Goal: Task Accomplishment & Management: Use online tool/utility

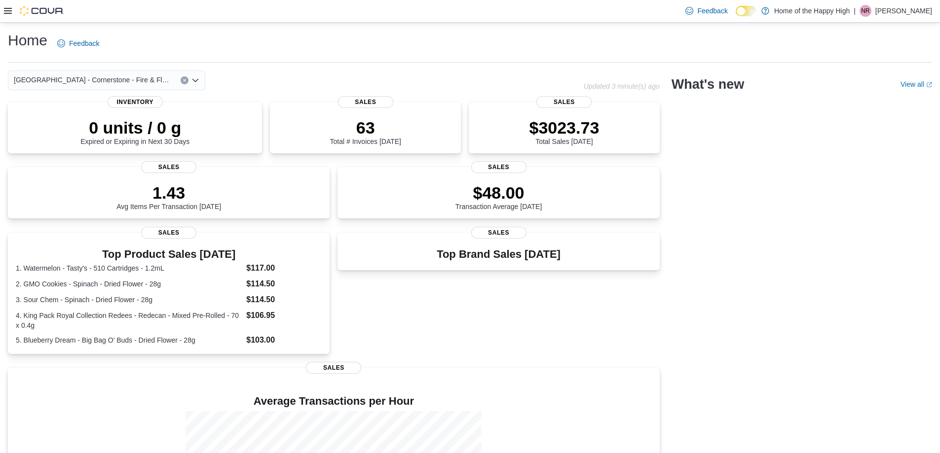
click at [8, 11] on icon at bounding box center [8, 11] width 8 height 6
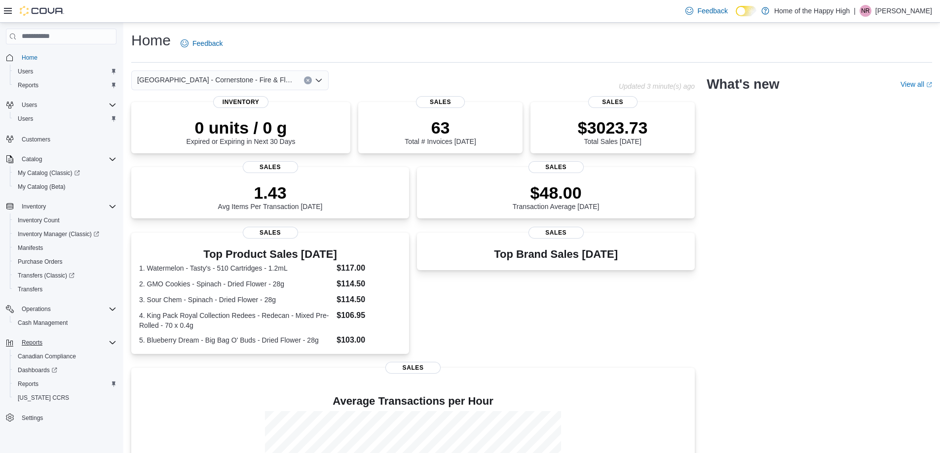
click at [48, 346] on div "Reports" at bounding box center [67, 343] width 99 height 12
click at [50, 343] on div "Reports" at bounding box center [67, 343] width 99 height 12
click at [36, 382] on span "Reports" at bounding box center [28, 384] width 21 height 8
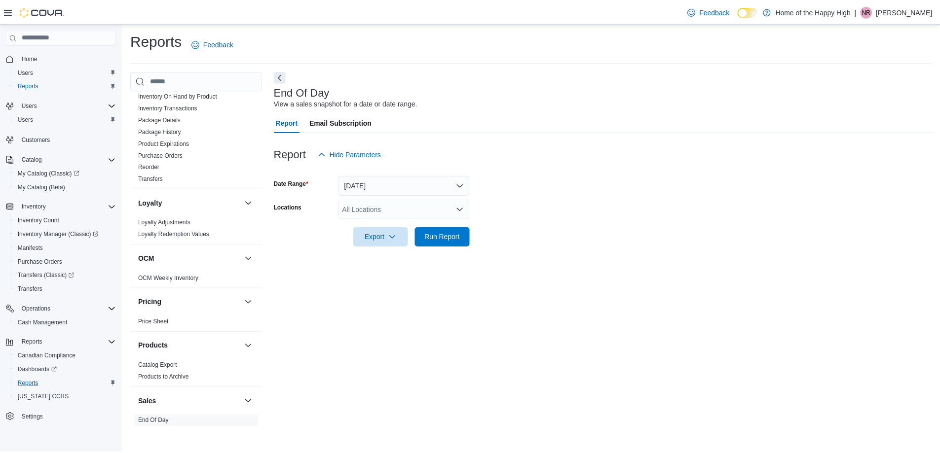
scroll to position [493, 0]
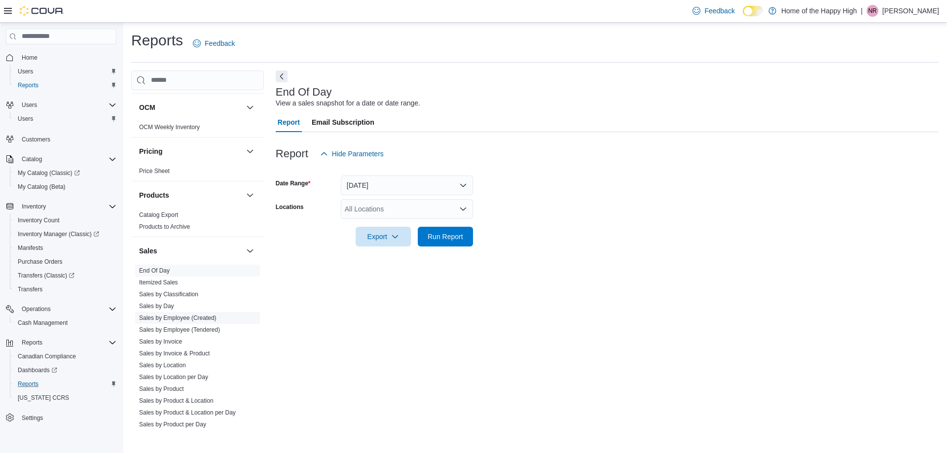
click at [199, 319] on link "Sales by Employee (Created)" at bounding box center [177, 318] width 77 height 7
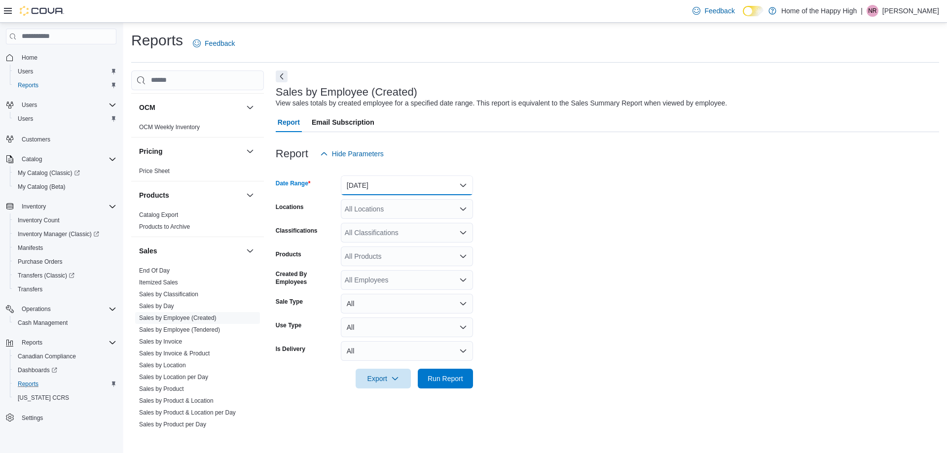
click at [373, 187] on button "[DATE]" at bounding box center [407, 186] width 132 height 20
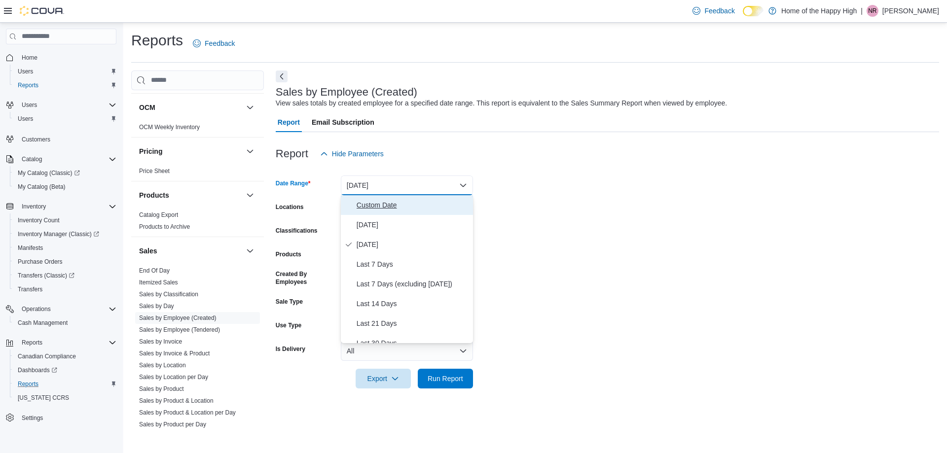
click at [384, 205] on span "Custom Date" at bounding box center [413, 205] width 112 height 12
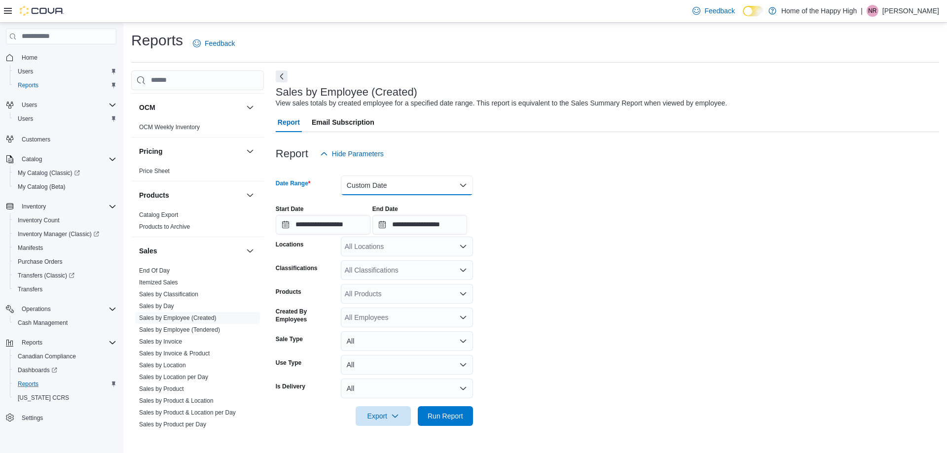
click at [400, 176] on button "Custom Date" at bounding box center [407, 186] width 132 height 20
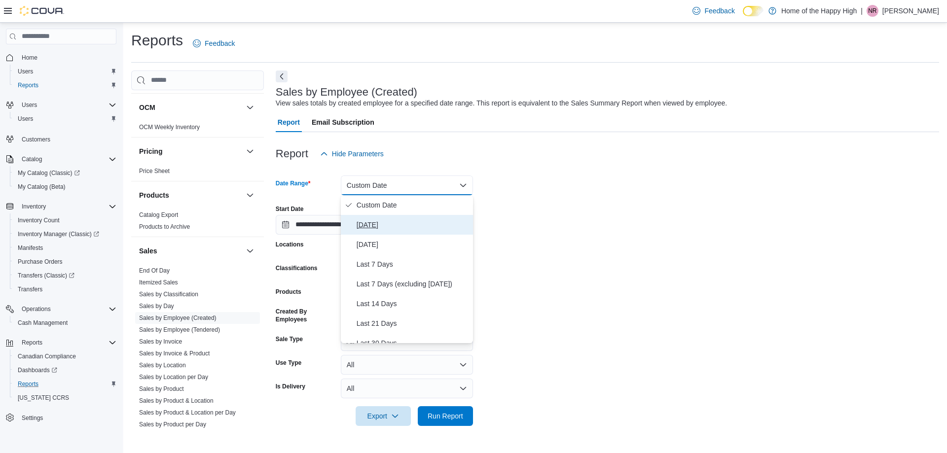
click at [377, 229] on span "[DATE]" at bounding box center [413, 225] width 112 height 12
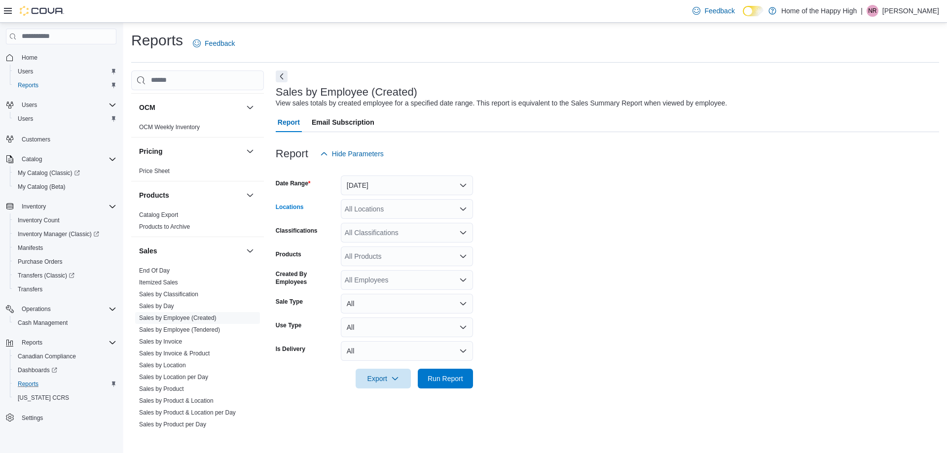
click at [406, 209] on div "All Locations" at bounding box center [407, 209] width 132 height 20
type input "***"
click at [420, 221] on span "[GEOGRAPHIC_DATA] - Cornerstone - Fire & Flower" at bounding box center [463, 226] width 163 height 10
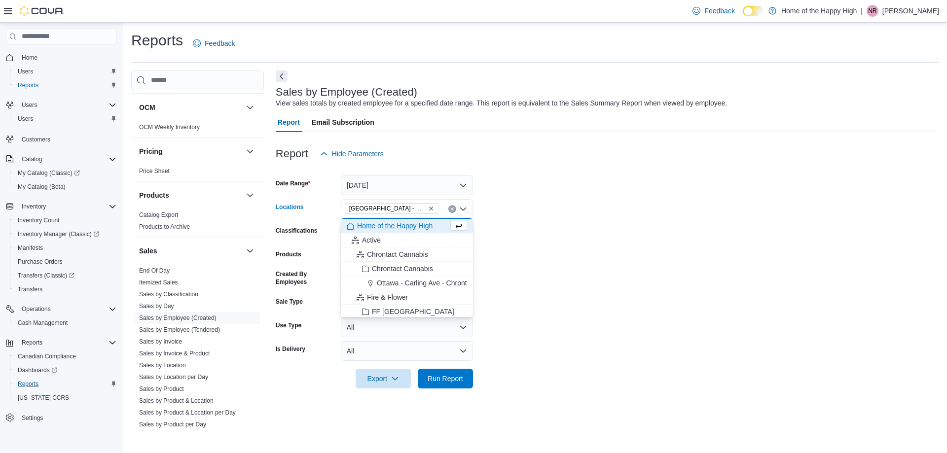
click at [622, 290] on form "Date Range [DATE] Locations [GEOGRAPHIC_DATA] - [GEOGRAPHIC_DATA] - Fire & Flow…" at bounding box center [607, 276] width 663 height 225
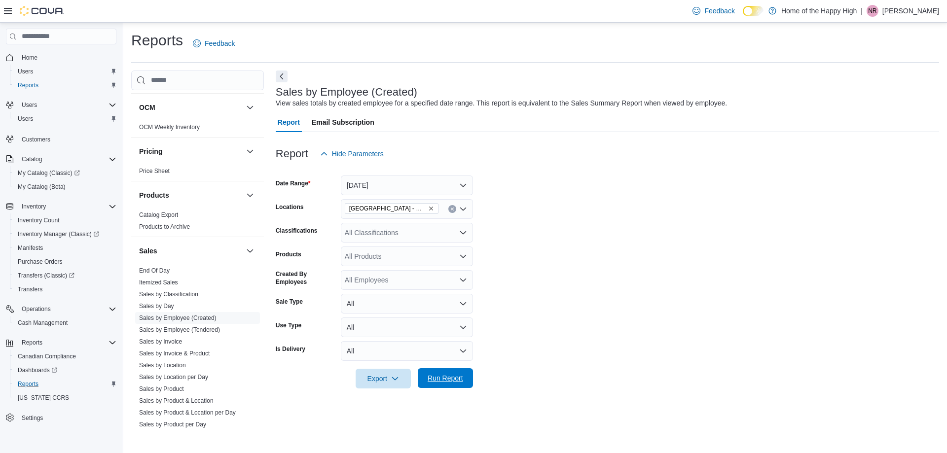
click at [471, 373] on button "Run Report" at bounding box center [445, 378] width 55 height 20
